Goal: Task Accomplishment & Management: Manage account settings

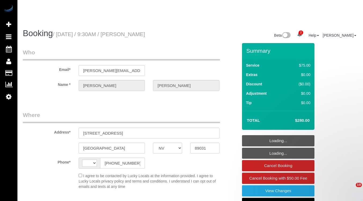
select select "NV"
select select "string:[GEOGRAPHIC_DATA]"
select select "object:775"
select select "2"
select select "number:2"
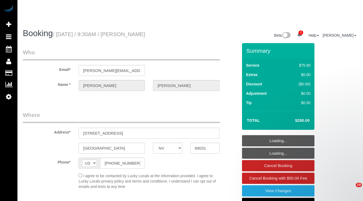
select select "object:1107"
select select "3"
select select "2000"
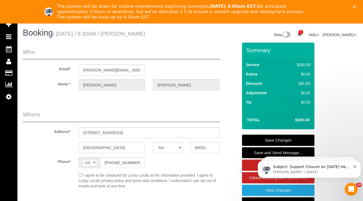
scroll to position [1, 0]
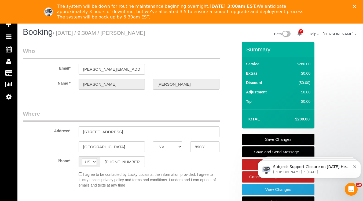
click at [354, 168] on icon "Dismiss notification" at bounding box center [354, 166] width 3 height 3
click at [354, 167] on icon "Dismiss notification" at bounding box center [354, 166] width 3 height 3
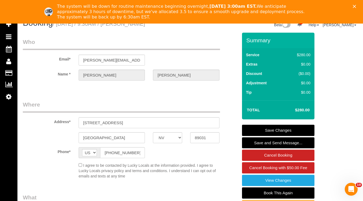
scroll to position [0, 0]
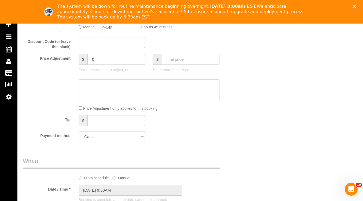
click at [356, 8] on icon "Close" at bounding box center [354, 6] width 3 height 3
